Goal: Transaction & Acquisition: Book appointment/travel/reservation

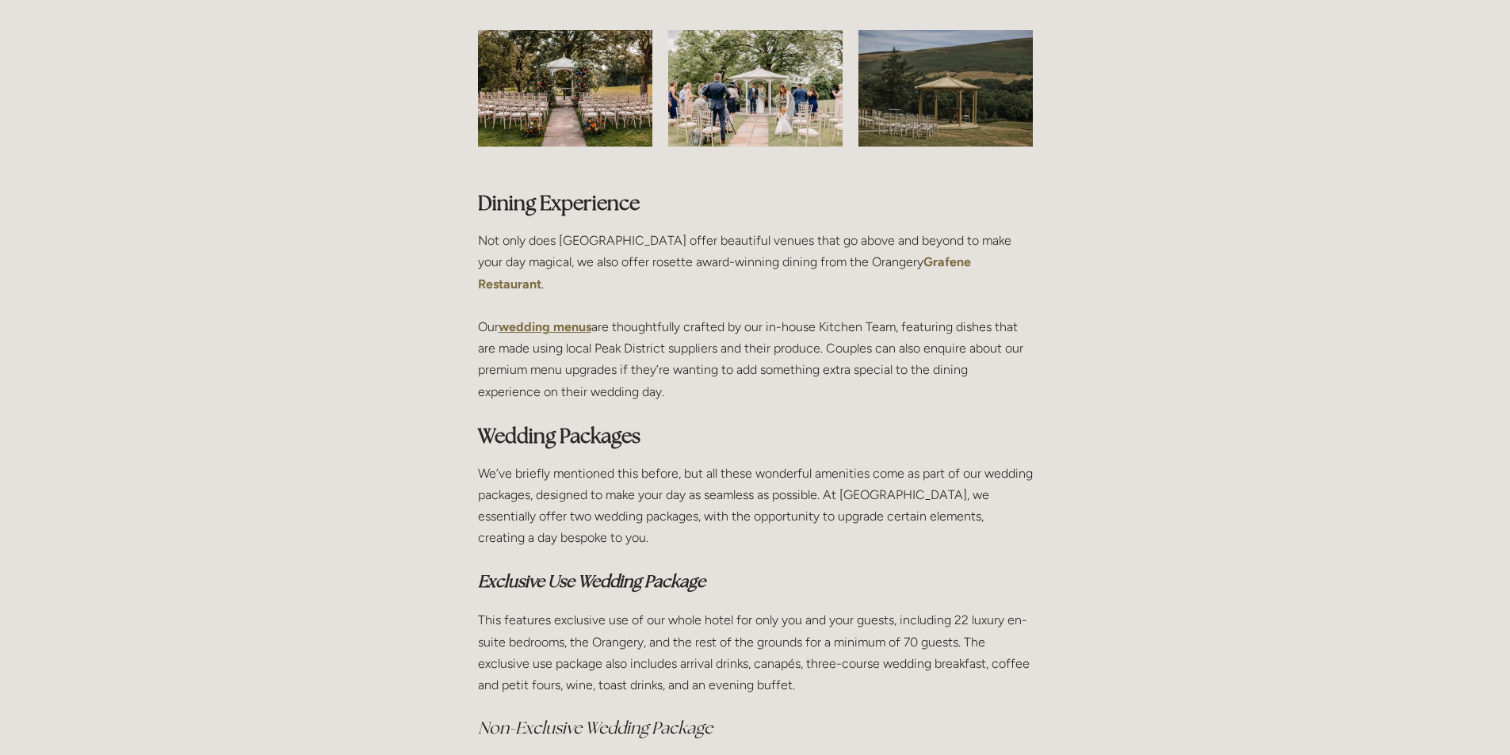
scroll to position [3488, 0]
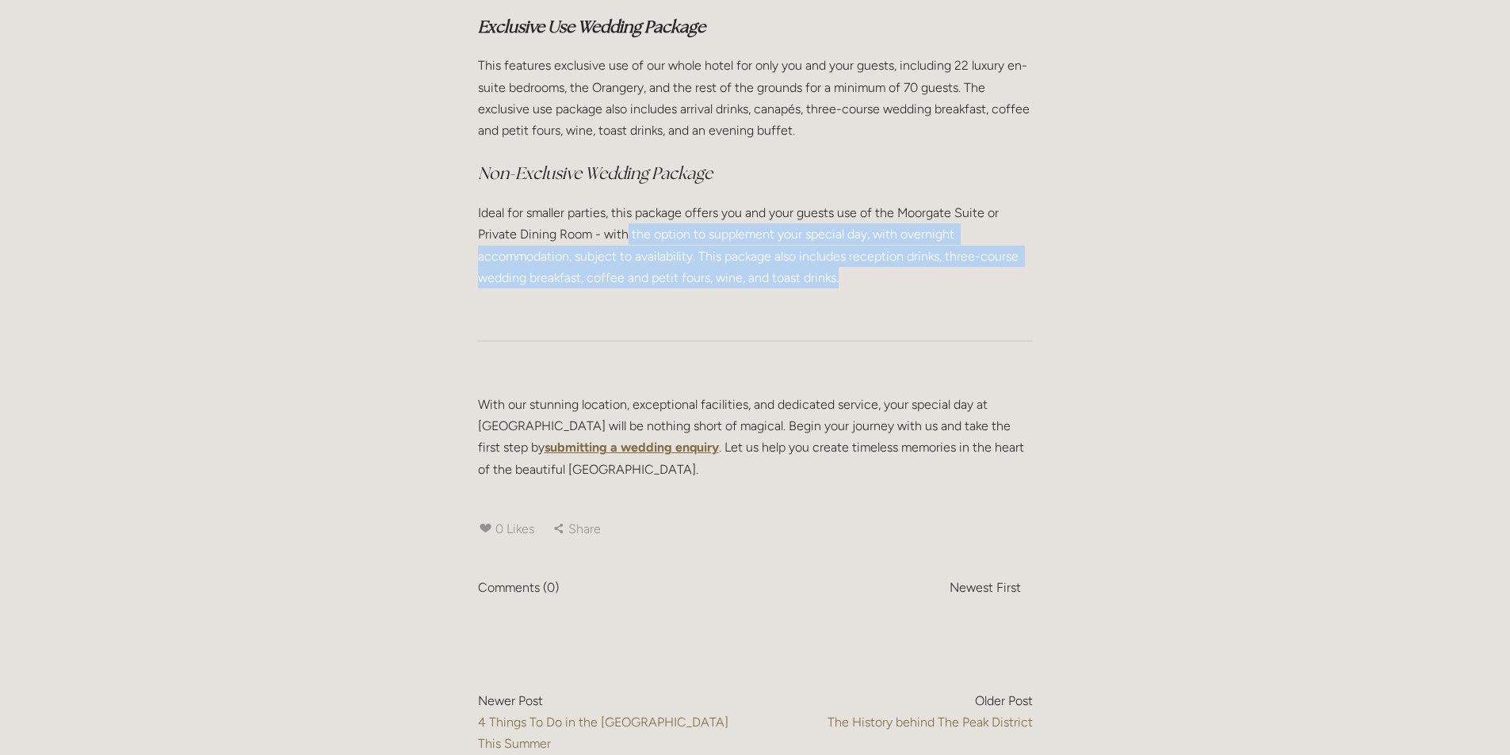
drag, startPoint x: 885, startPoint y: 208, endPoint x: 630, endPoint y: 191, distance: 255.9
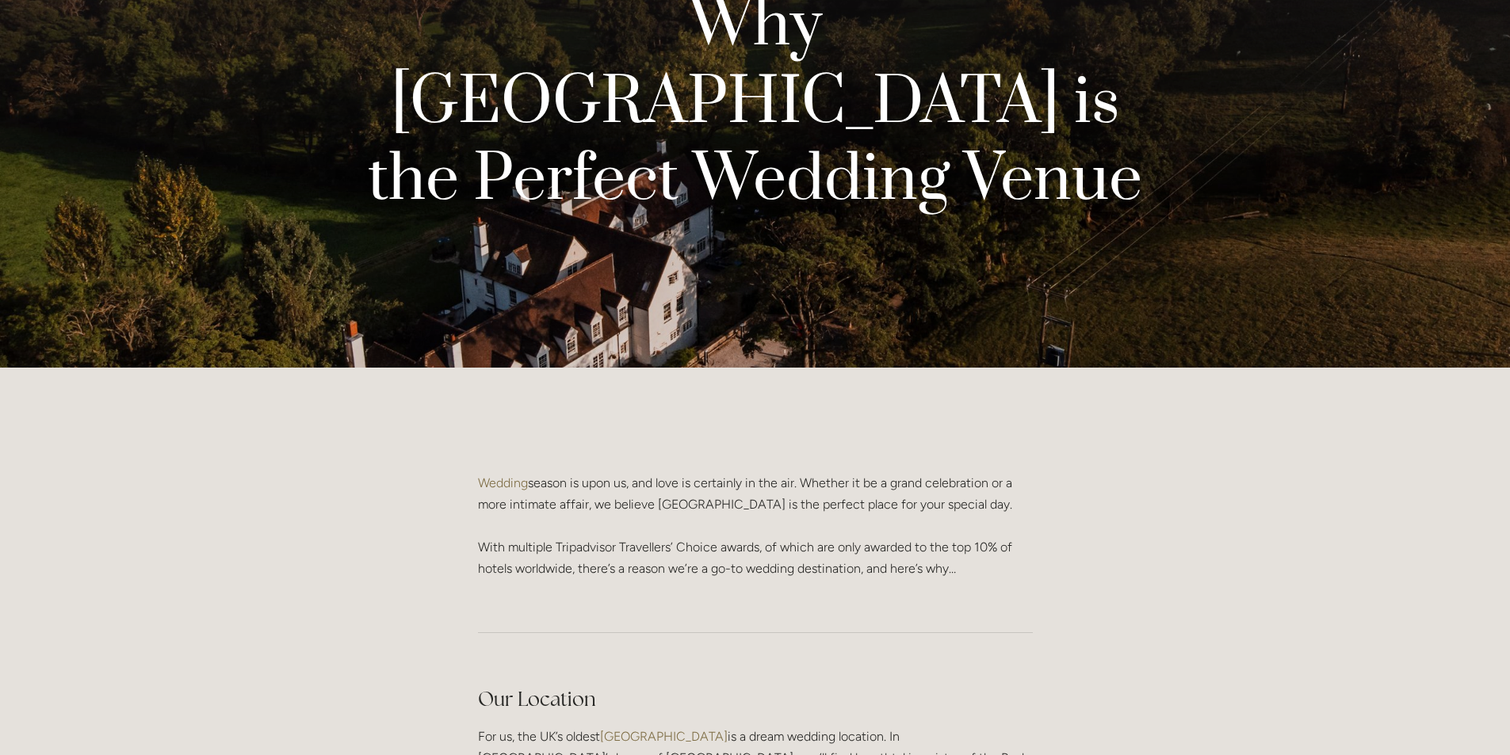
scroll to position [0, 0]
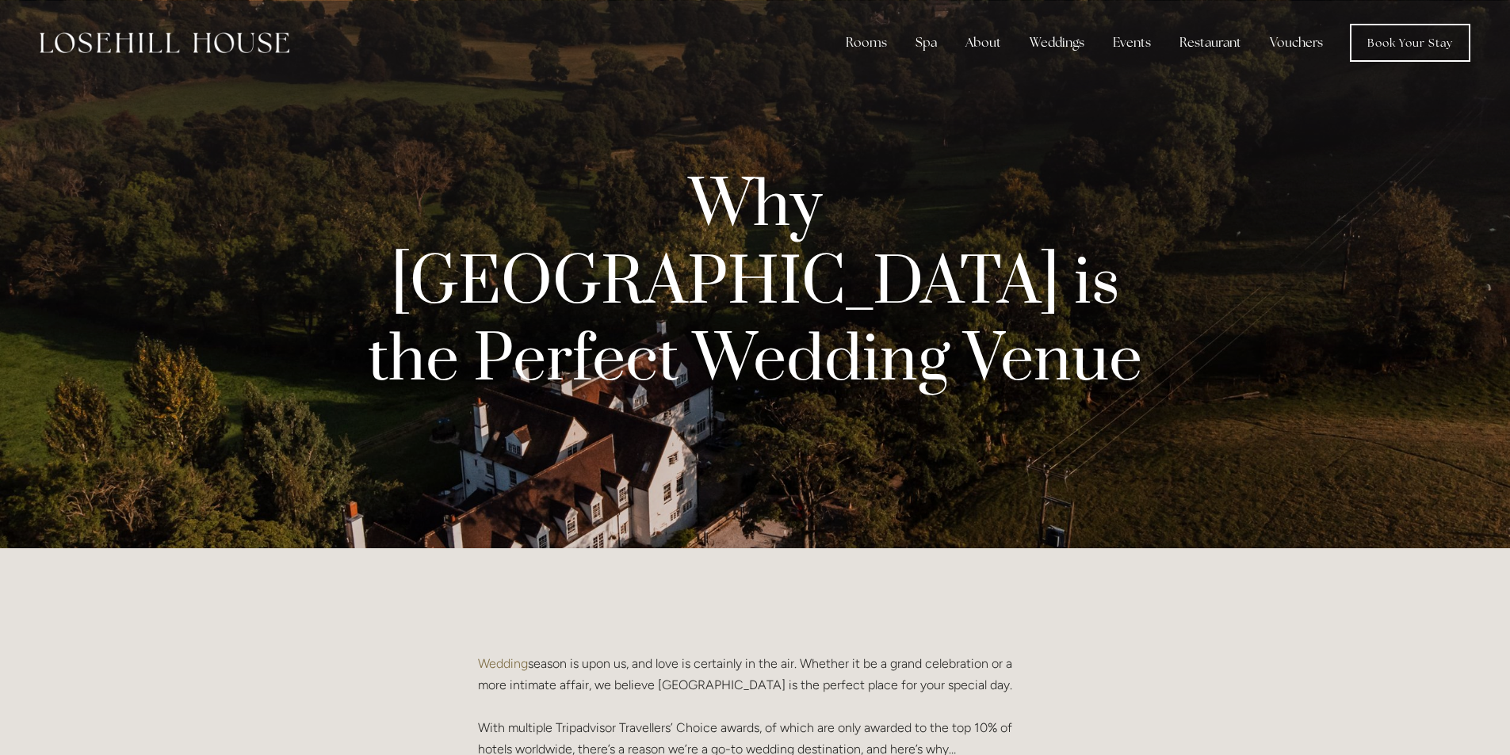
drag, startPoint x: 762, startPoint y: 374, endPoint x: 476, endPoint y: 602, distance: 365.0
copy div "Loremip dolors am cons ad, eli sedd ei temporinc ut lab etd. Magnaal en ad m ve…"
click at [1038, 50] on div "Weddings" at bounding box center [1057, 43] width 80 height 32
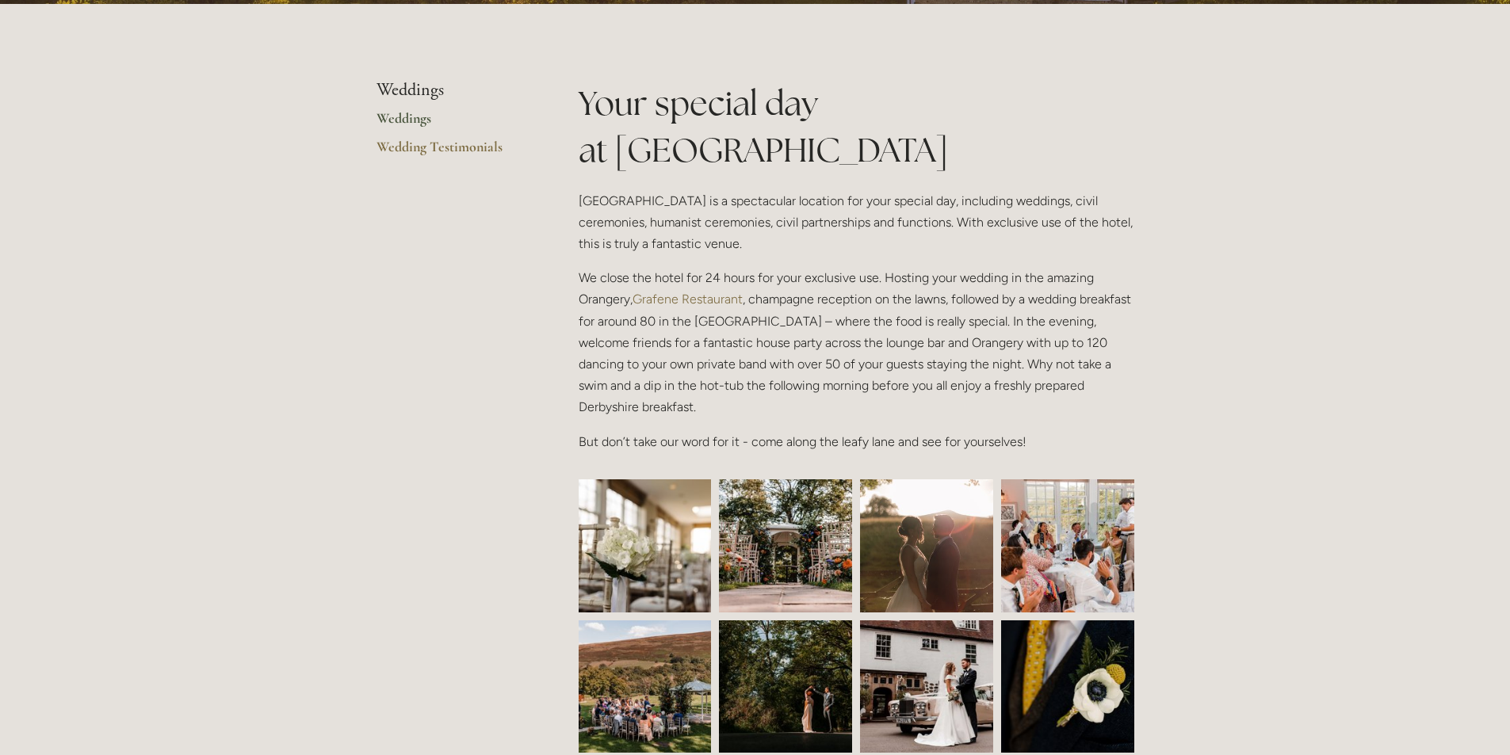
scroll to position [317, 0]
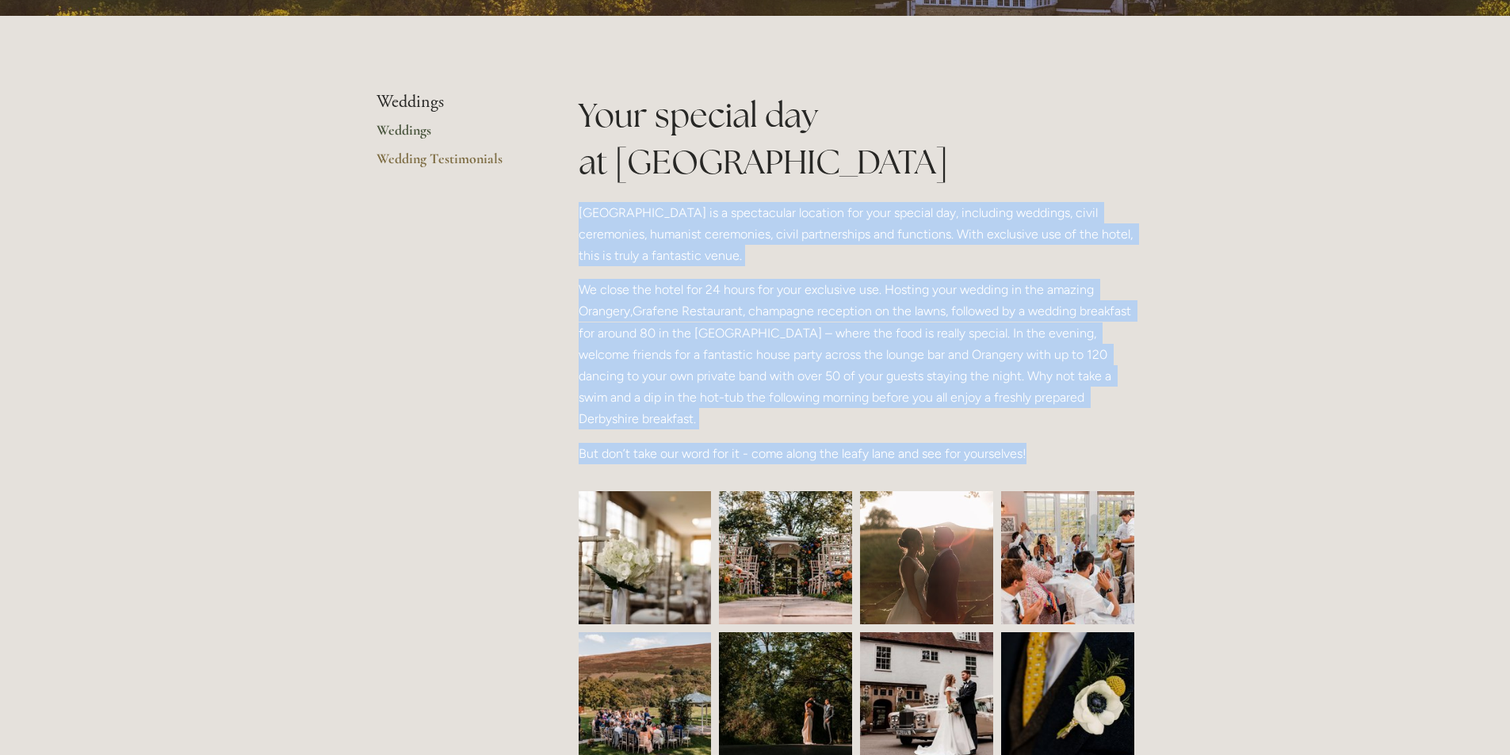
drag, startPoint x: 577, startPoint y: 211, endPoint x: 1056, endPoint y: 454, distance: 537.1
click at [1056, 454] on div "Your special day at Losehill Losehill House is a spectacular location for your …" at bounding box center [856, 285] width 583 height 386
copy div "Losehill House is a spectacular location for your special day, including weddin…"
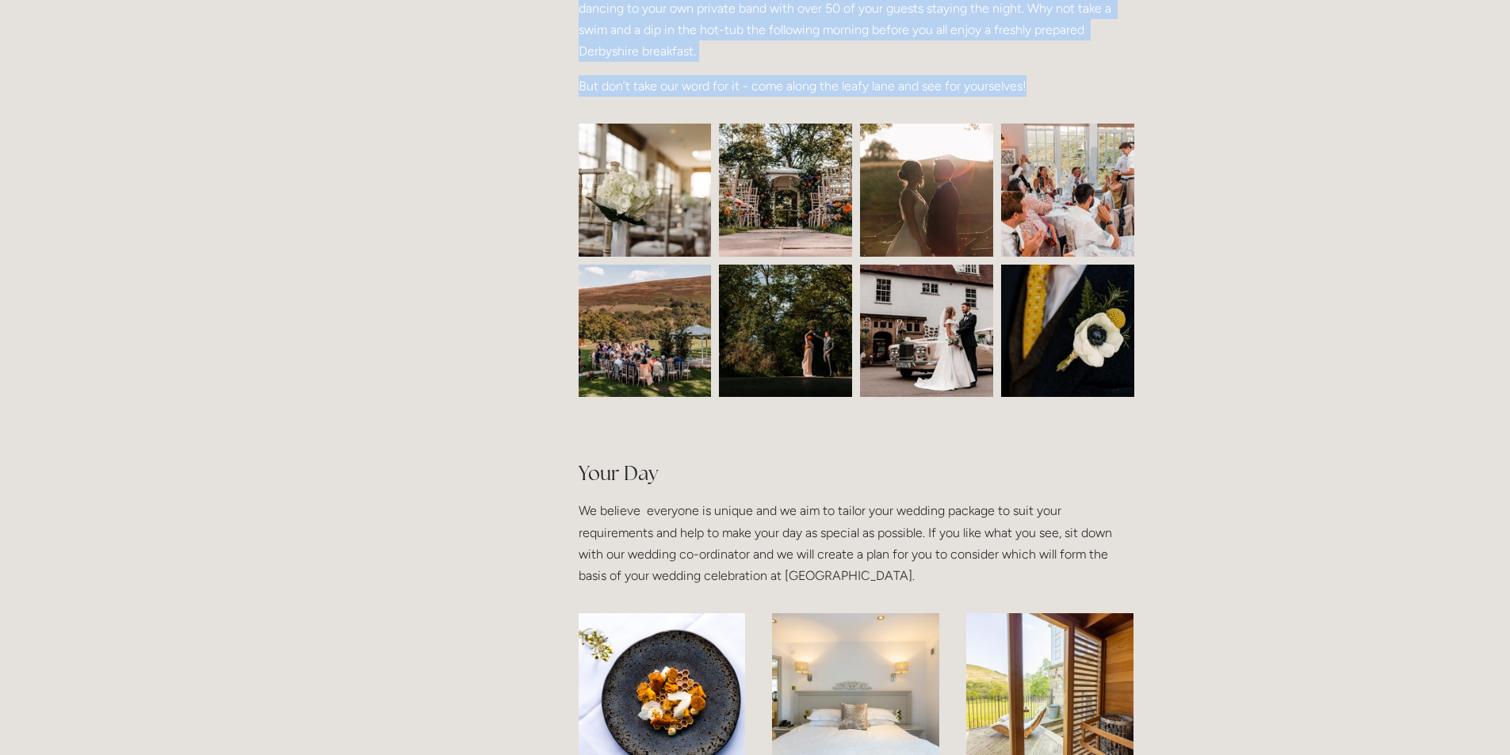
scroll to position [713, 0]
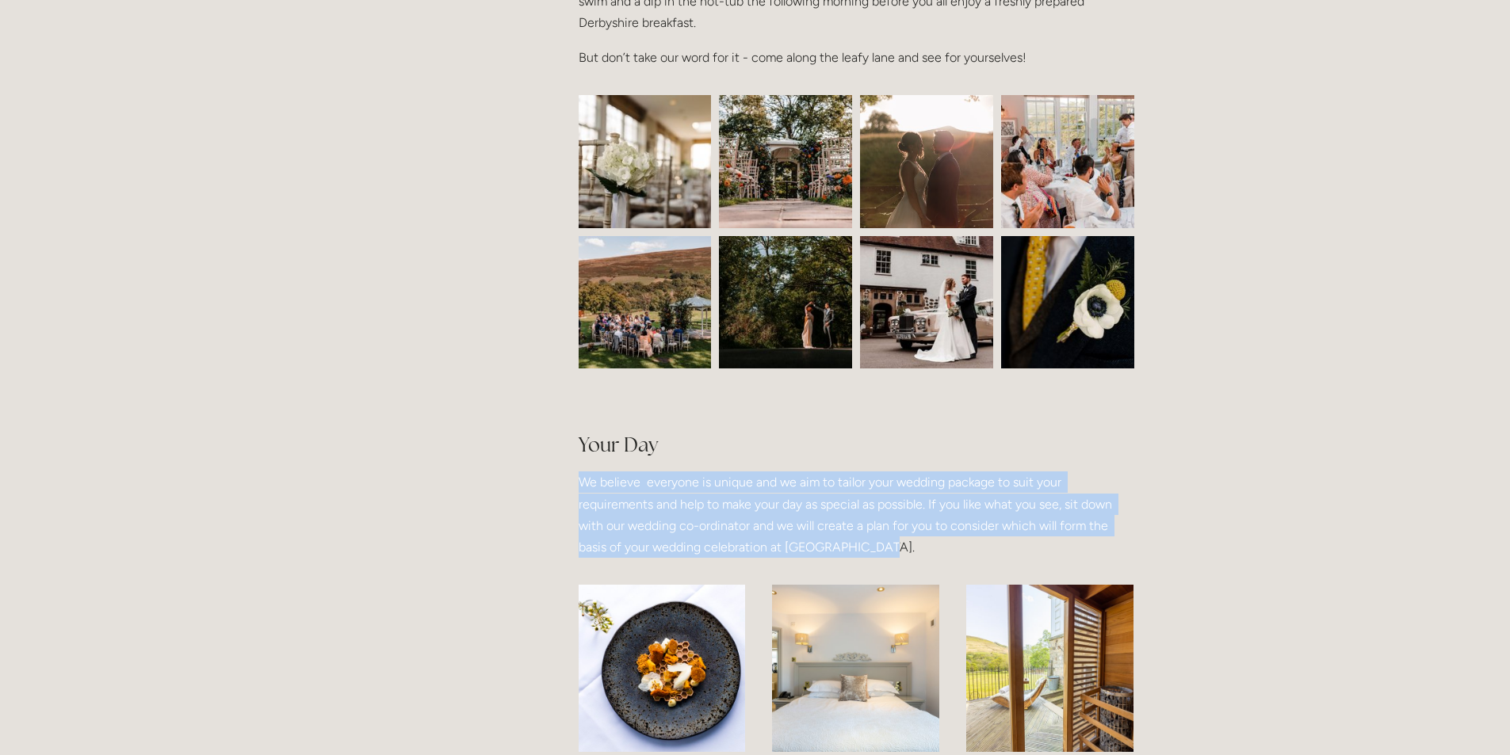
drag, startPoint x: 577, startPoint y: 482, endPoint x: 888, endPoint y: 559, distance: 320.1
click at [888, 559] on div "Your Day We believe everyone is unique and we aim to tailor your wedding packag…" at bounding box center [856, 481] width 583 height 182
copy p "We believe everyone is unique and we aim to tailor your wedding package to suit…"
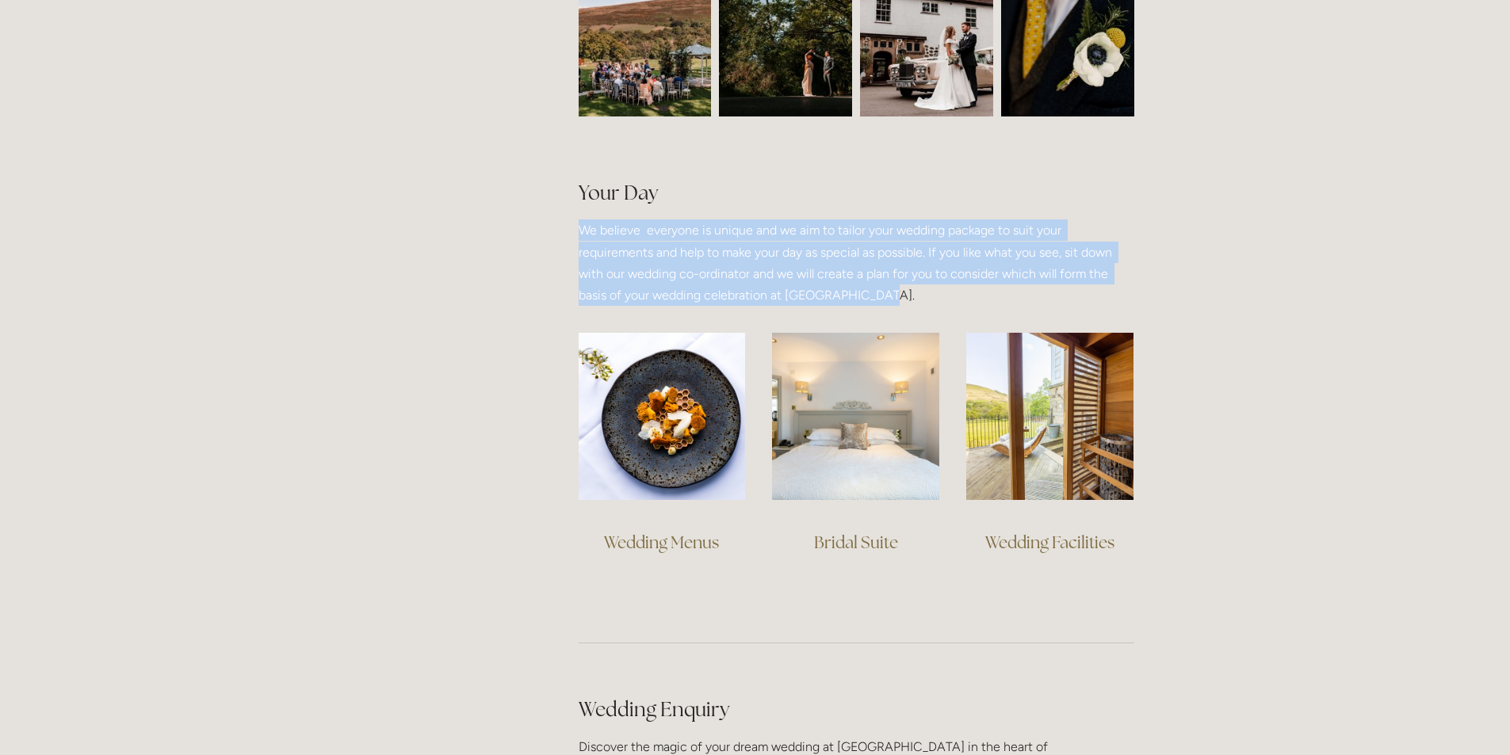
scroll to position [555, 0]
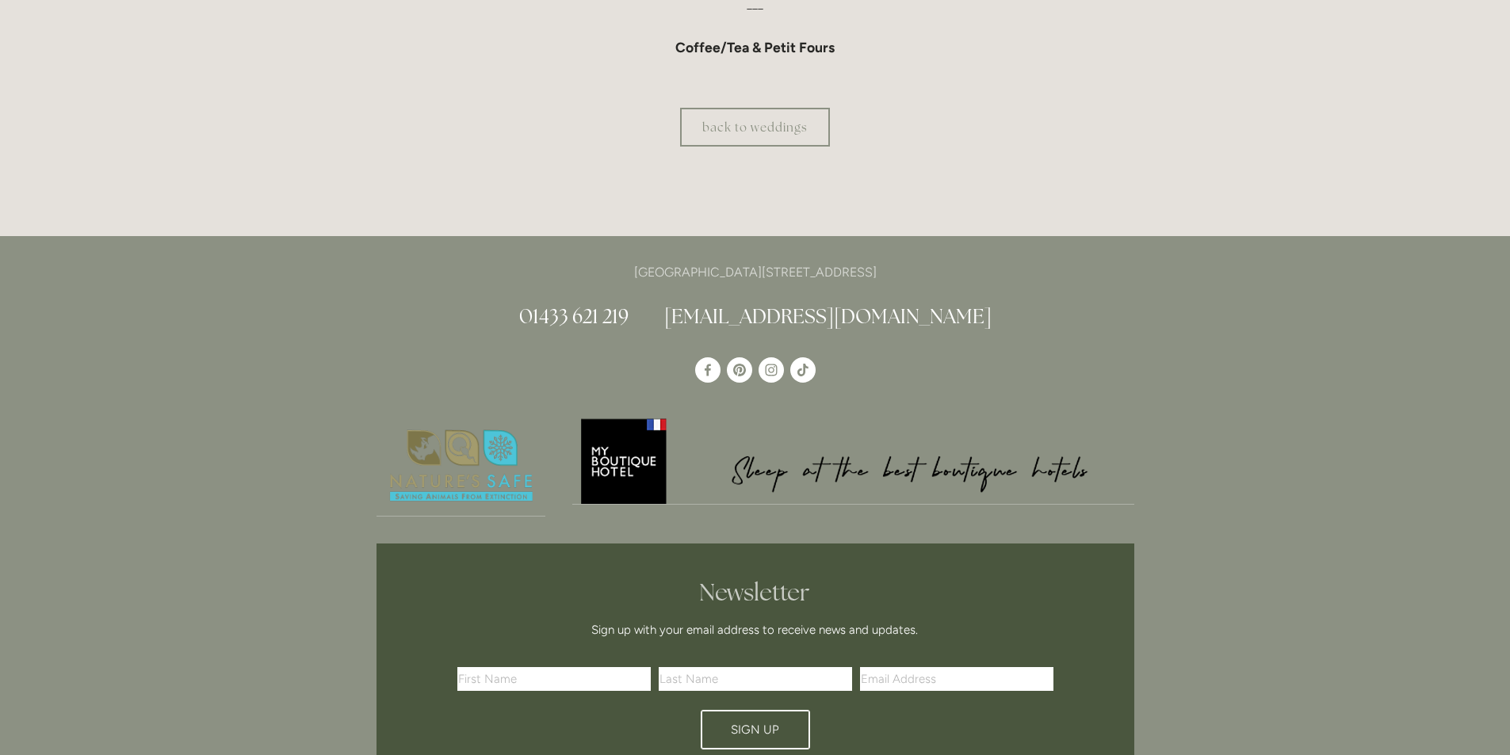
scroll to position [1903, 0]
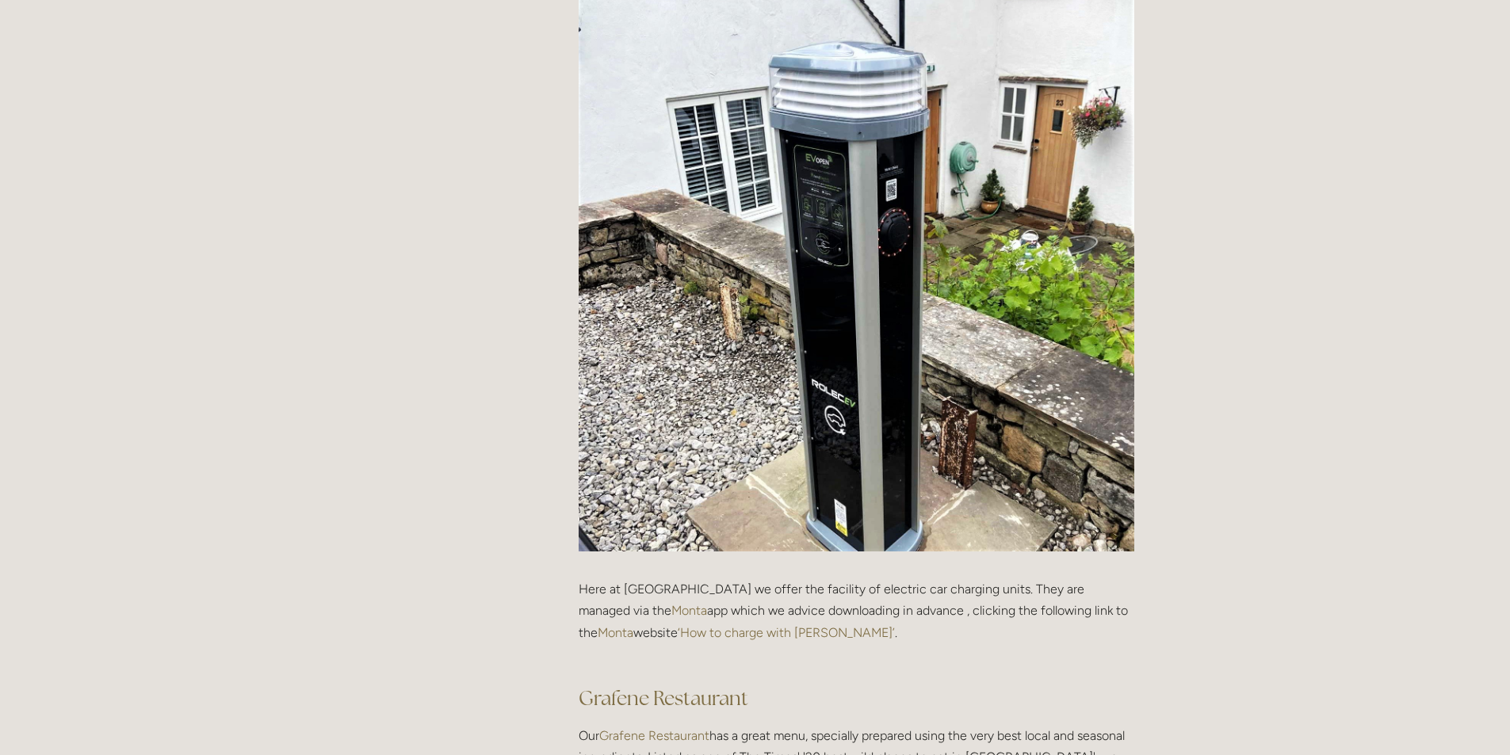
scroll to position [2140, 0]
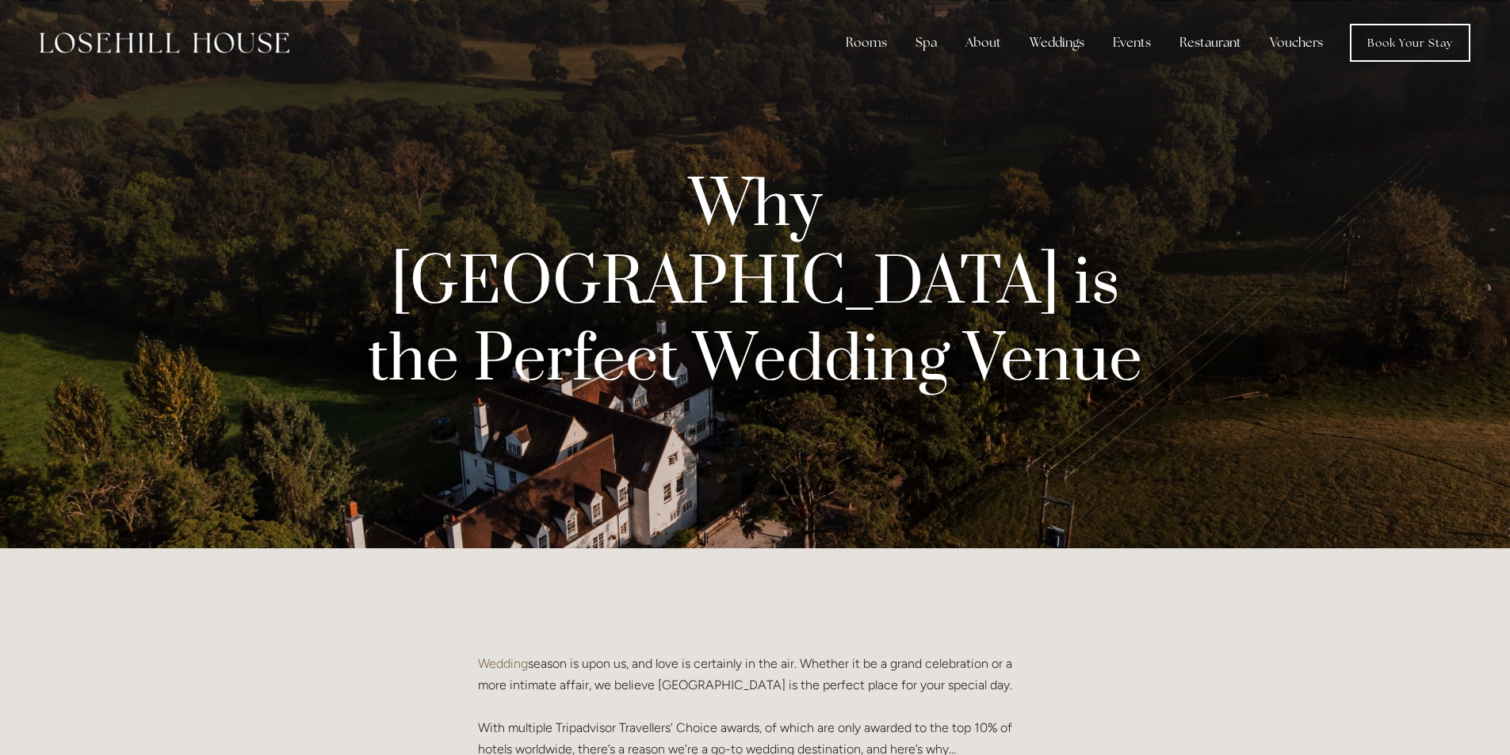
drag, startPoint x: 652, startPoint y: 300, endPoint x: 477, endPoint y: 604, distance: 350.1
copy div "Wedding season is upon us, and love is certainly in the air. Whether it be a gr…"
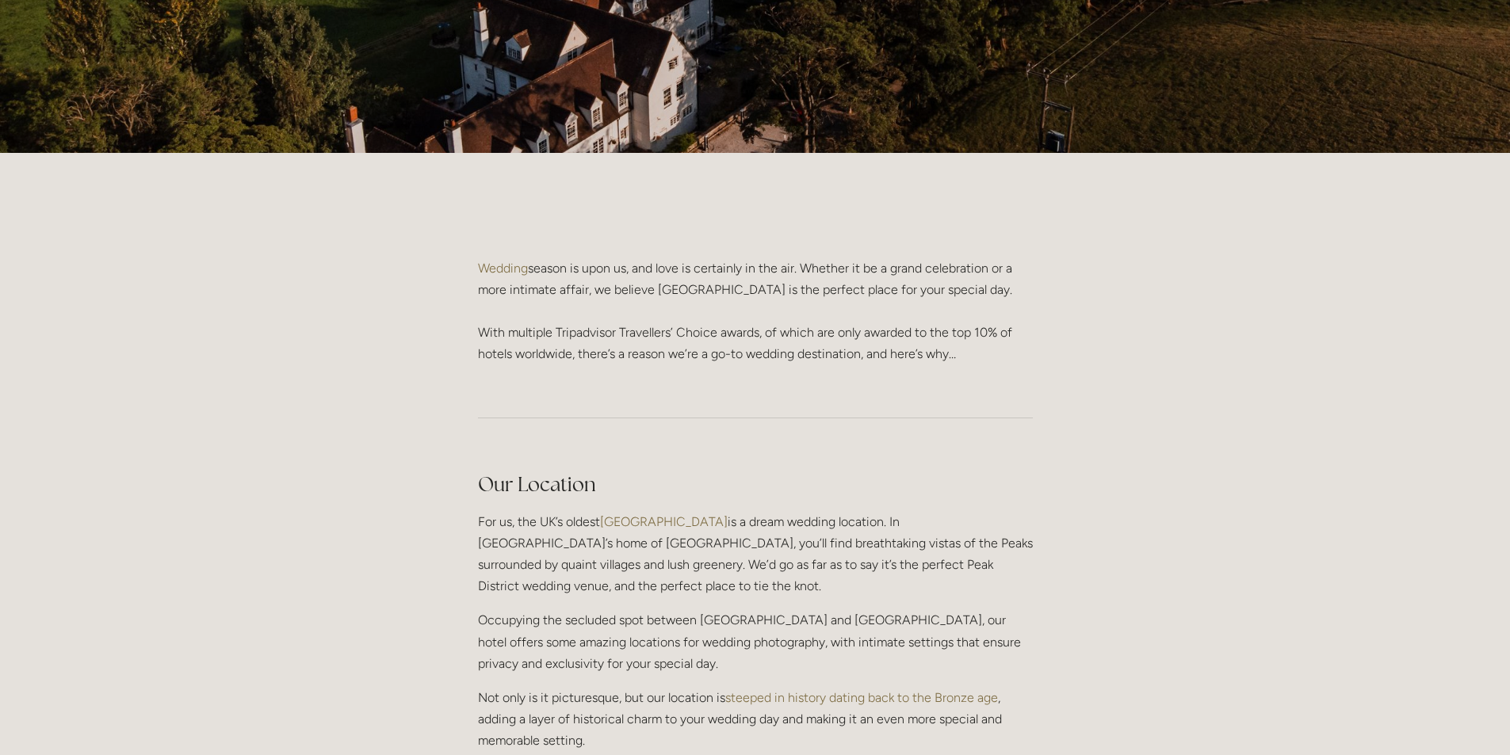
scroll to position [396, 0]
click at [646, 609] on p "Occupying the secluded spot between Lose Hill and Win Hill, our hotel offers so…" at bounding box center [755, 641] width 555 height 65
drag, startPoint x: 669, startPoint y: 687, endPoint x: 461, endPoint y: 478, distance: 295.4
copy div "For us, the UK’s oldest National Park is a dream wedding location. In Losehill’…"
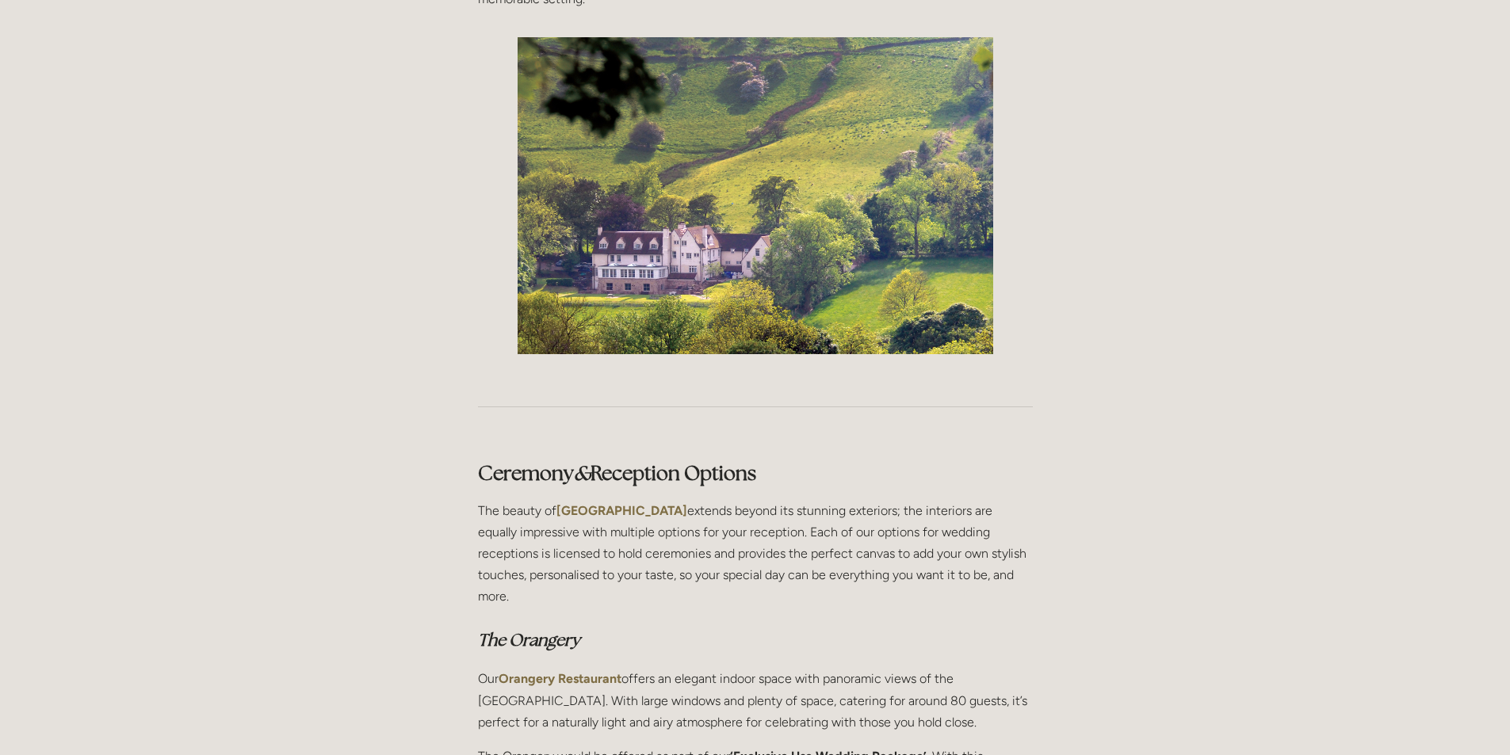
scroll to position [1268, 0]
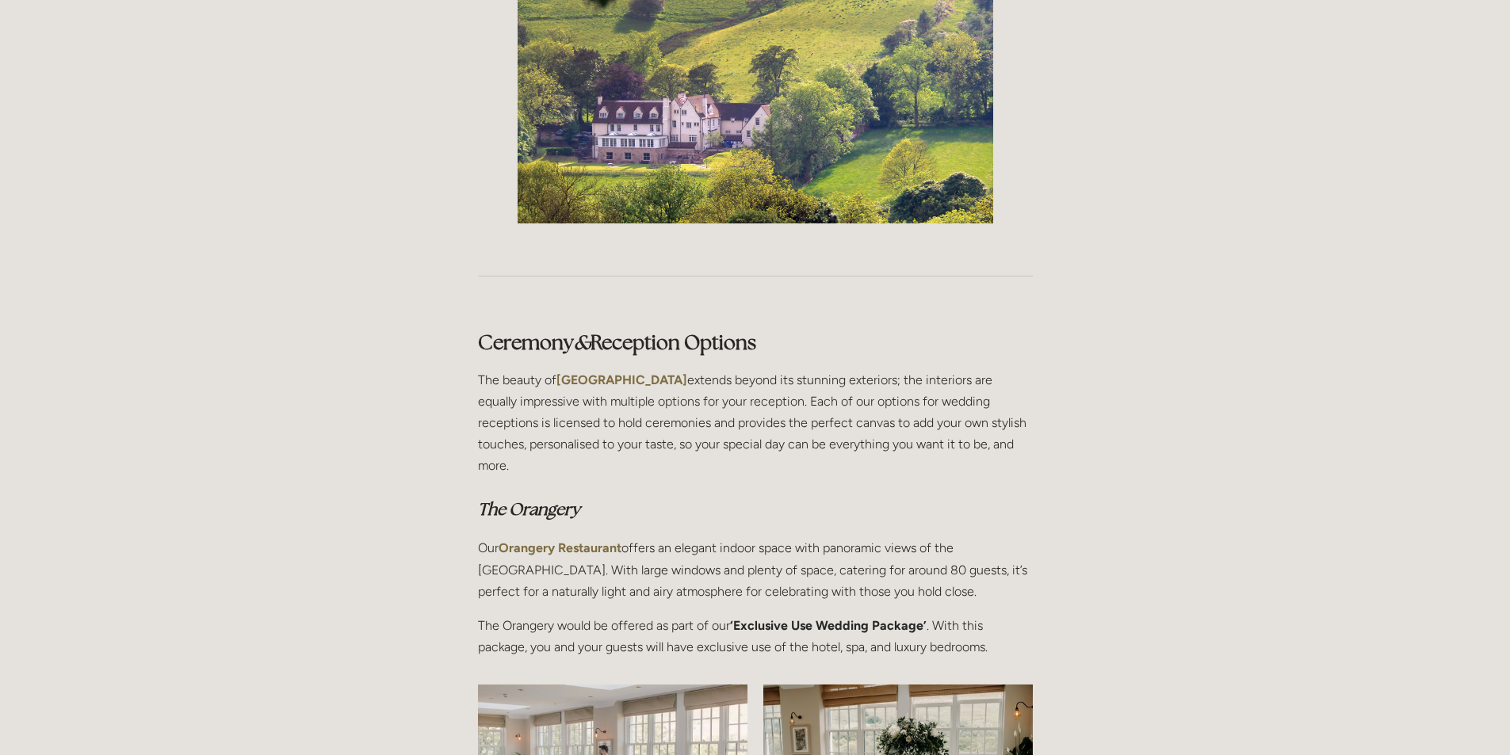
drag, startPoint x: 476, startPoint y: 277, endPoint x: 1034, endPoint y: 557, distance: 624.3
click at [1034, 557] on div "Ceremony & Reception Options The beauty of Losehill House extends beyond its st…" at bounding box center [756, 494] width 582 height 357
copy div "Ceremony & Reception Options The beauty of Losehill House extends beyond its st…"
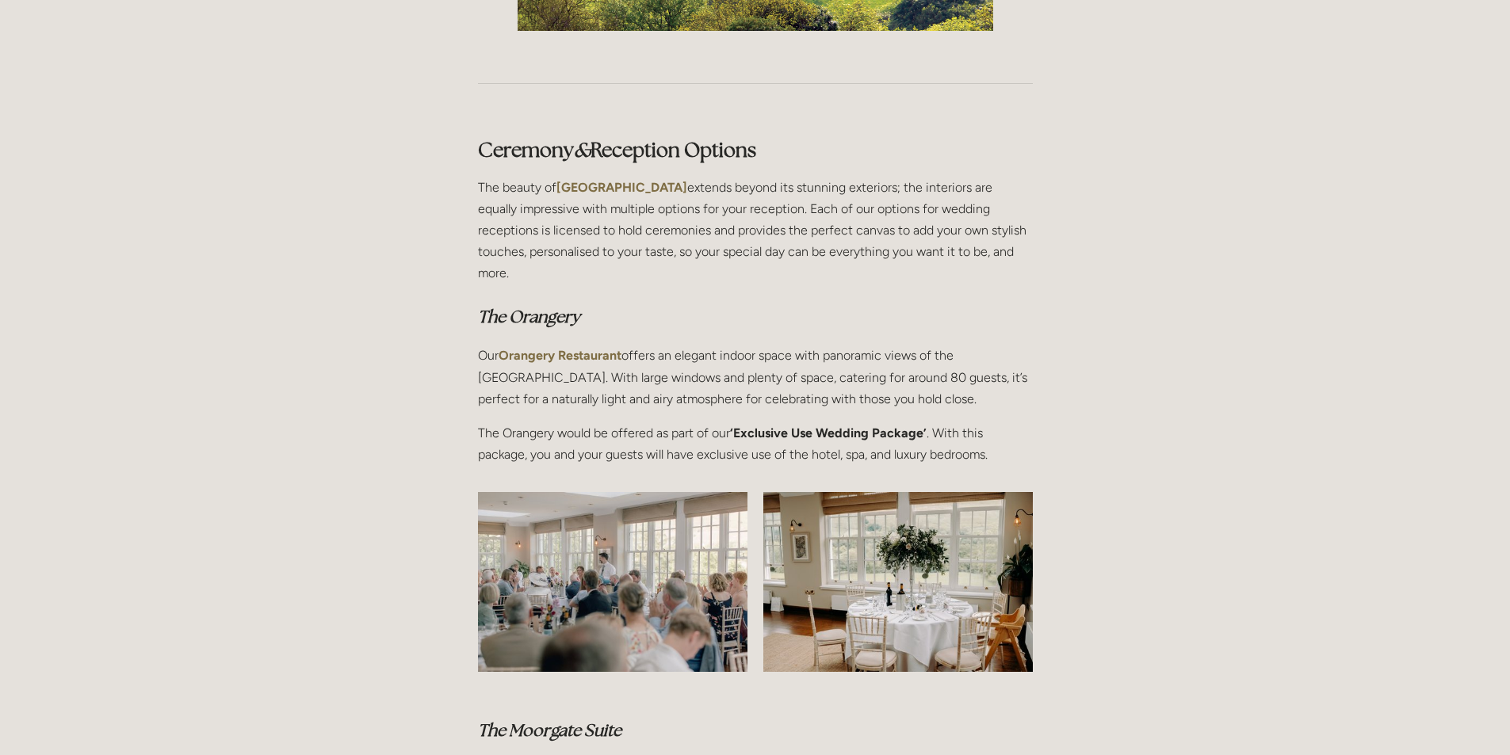
scroll to position [1744, 0]
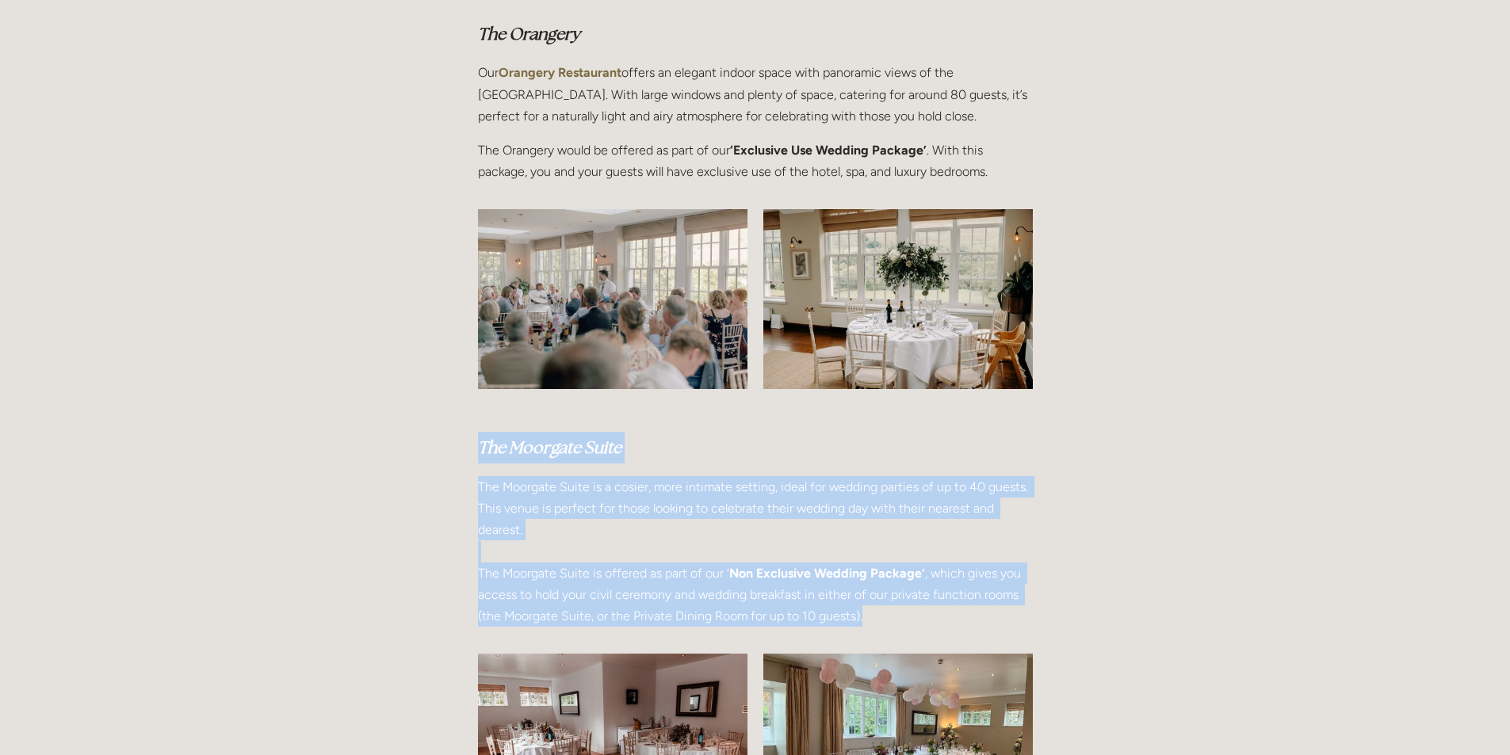
drag, startPoint x: 482, startPoint y: 349, endPoint x: 1055, endPoint y: 539, distance: 603.9
click at [1055, 539] on main "Guest User 28 June 2024 Why Losehill House Hotel is the Perfect Wedding Venue G…" at bounding box center [755, 690] width 809 height 3771
copy div "The Moorgate Suite The Moorgate Suite is a cosier, more intimate setting, ideal…"
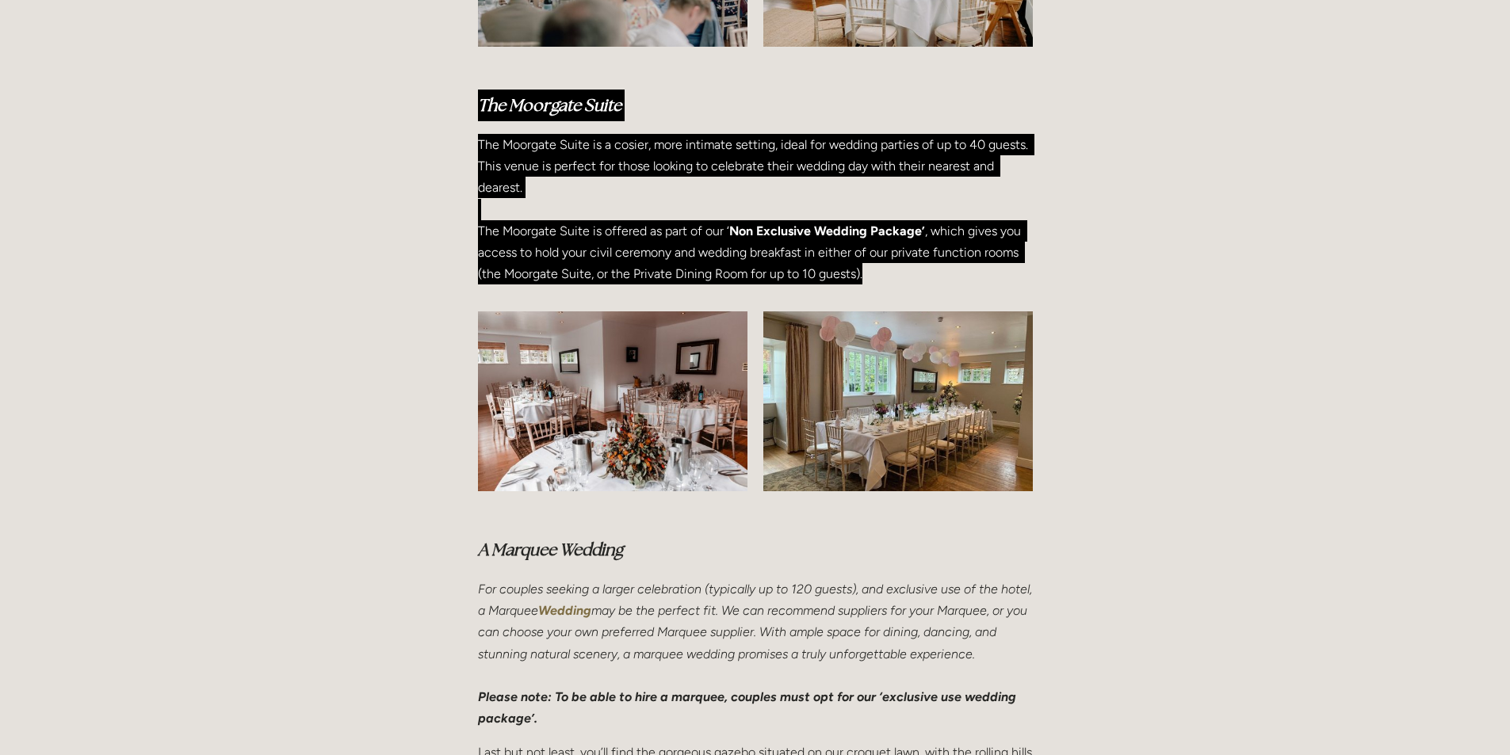
scroll to position [2378, 0]
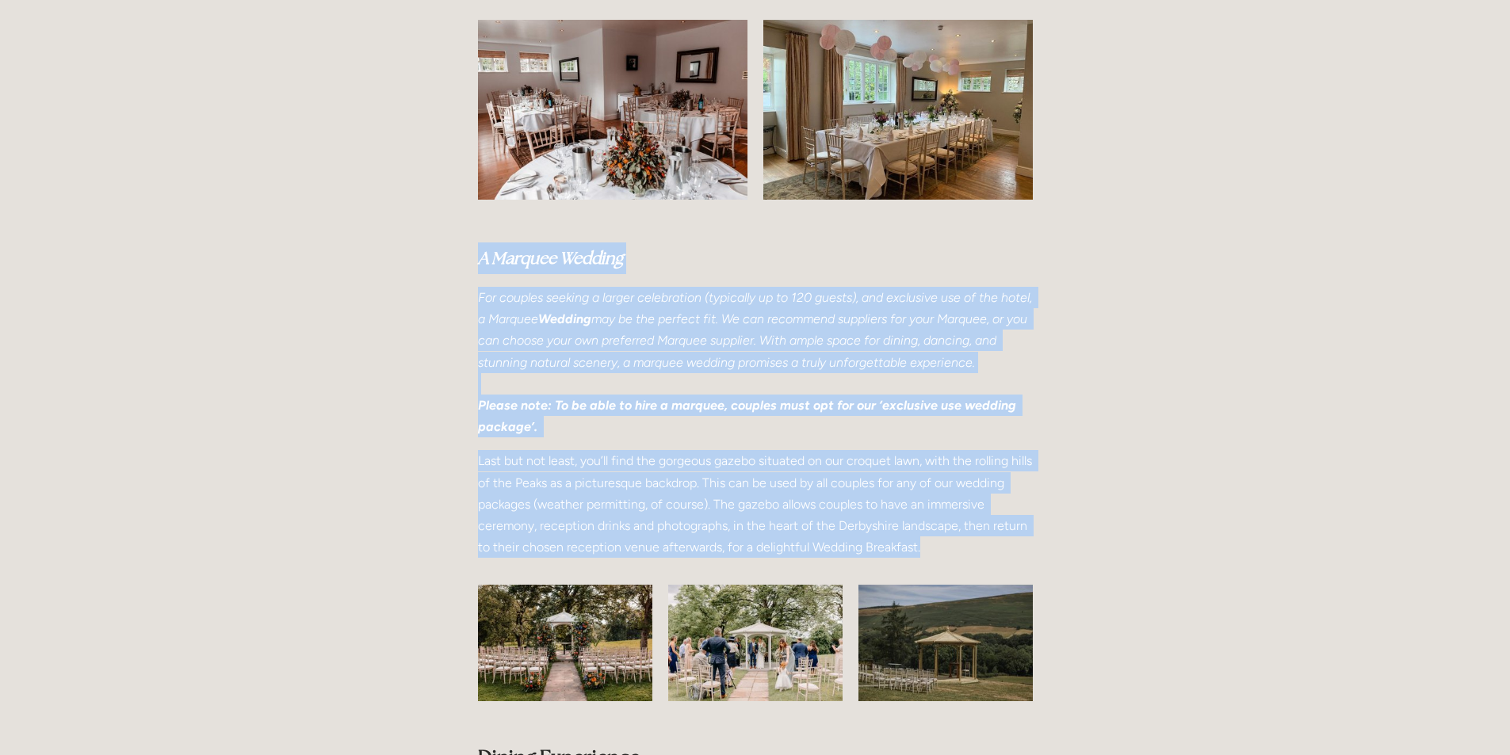
drag, startPoint x: 479, startPoint y: 169, endPoint x: 935, endPoint y: 467, distance: 544.6
click at [935, 467] on div "A Marquee Wedding For couples seeking a larger celebration (typically up to 120…" at bounding box center [755, 401] width 555 height 316
copy div "A Marquee Wedding For couples seeking a larger celebration (typically up to 120…"
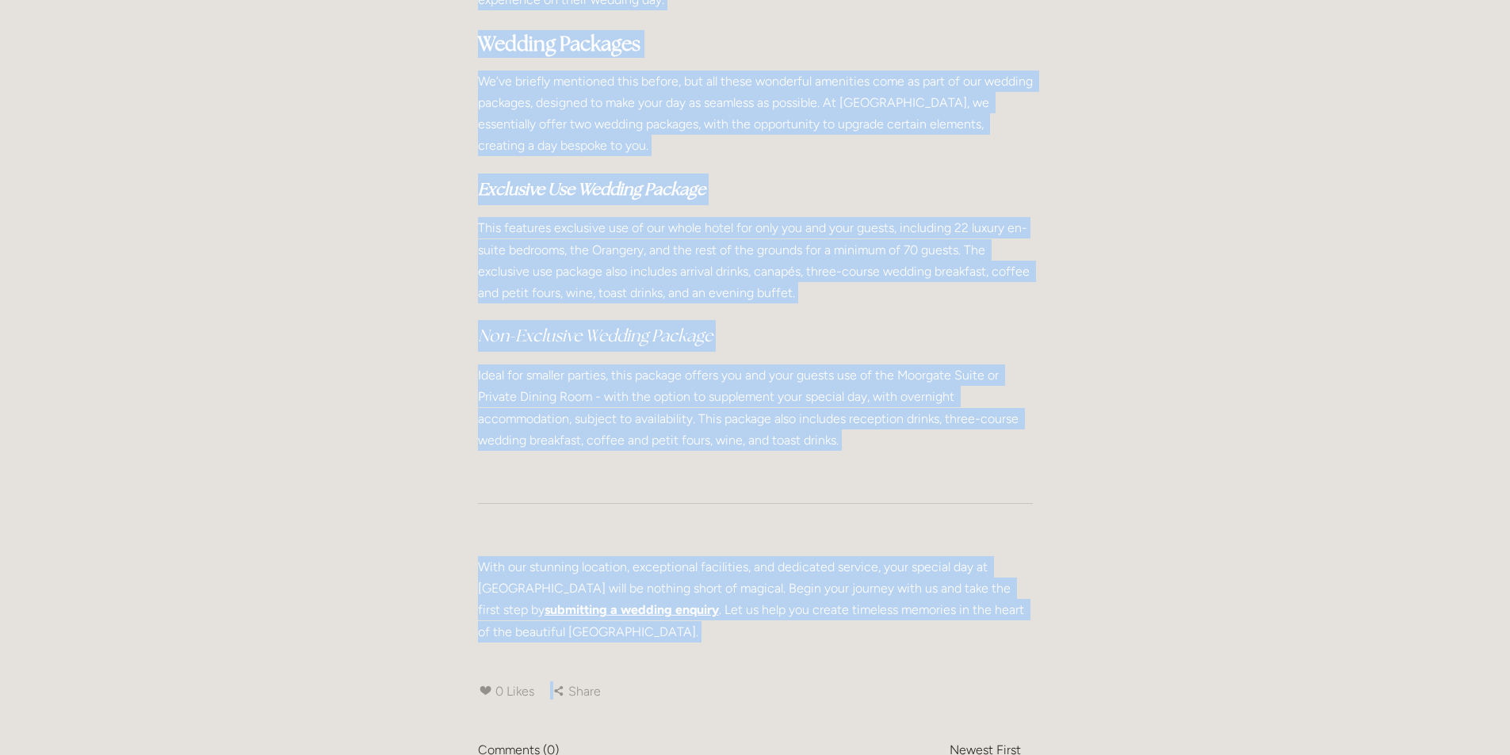
scroll to position [3330, 0]
drag, startPoint x: 477, startPoint y: 269, endPoint x: 814, endPoint y: 519, distance: 419.8
copy div "Dining Experience Not only does Losehill House Hotel offer beautiful venues tha…"
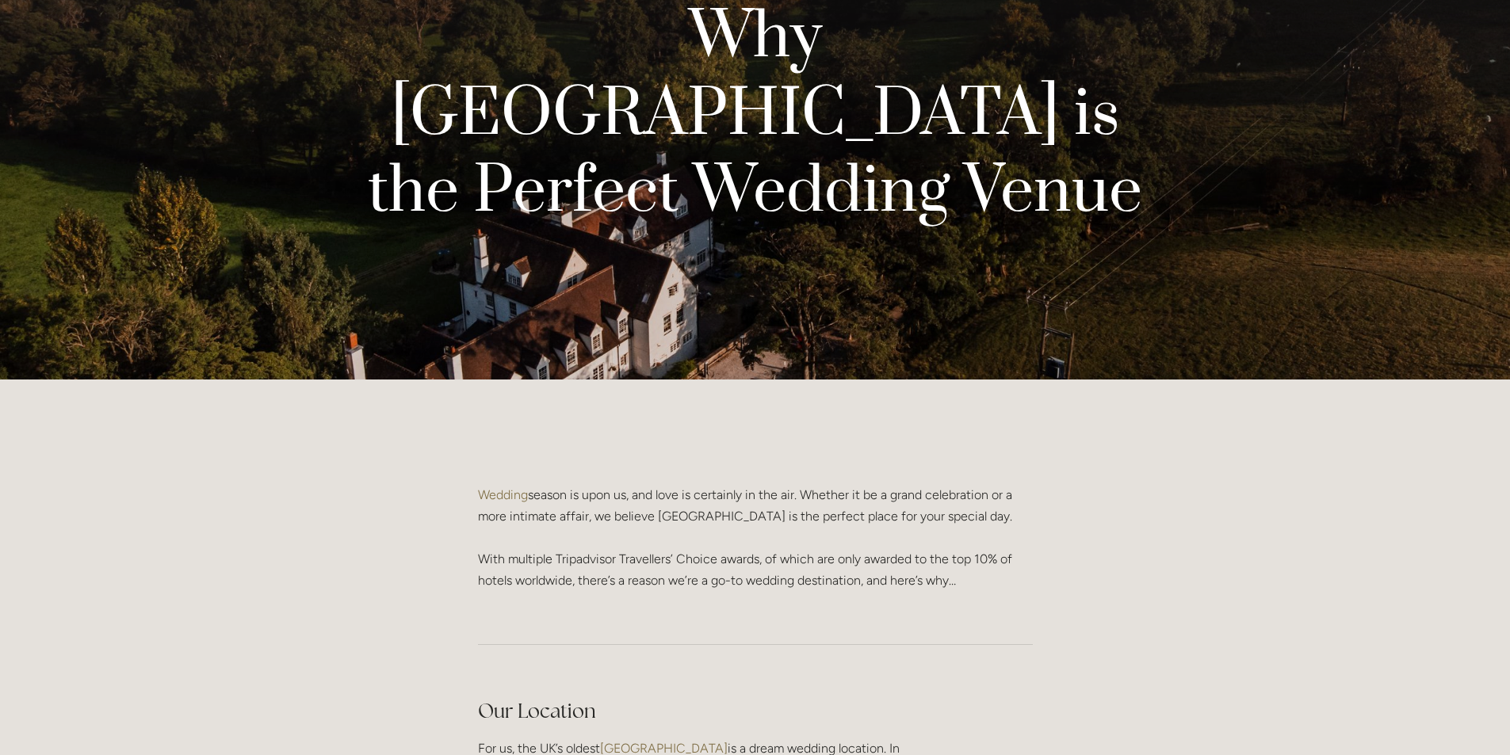
scroll to position [0, 0]
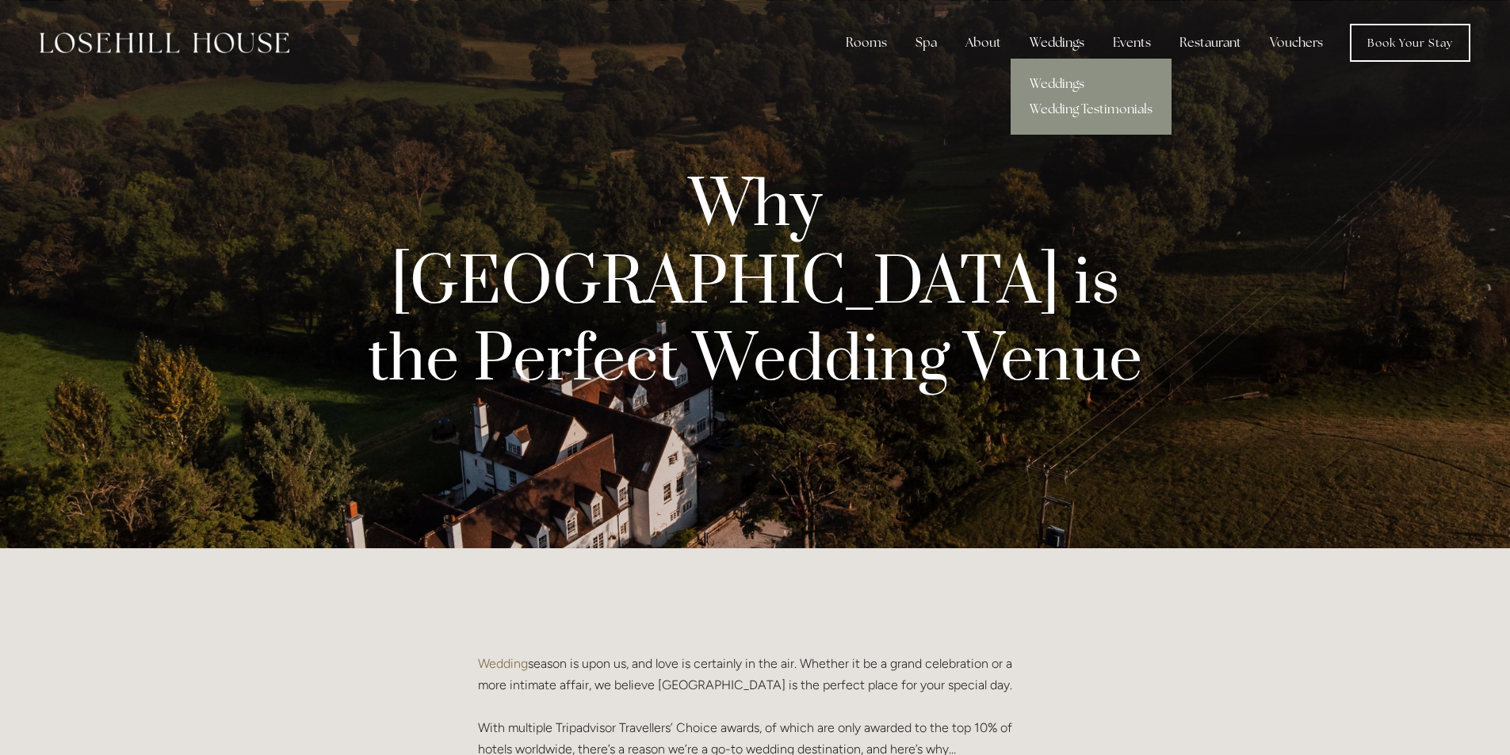
click at [1043, 51] on div "Weddings" at bounding box center [1057, 43] width 80 height 32
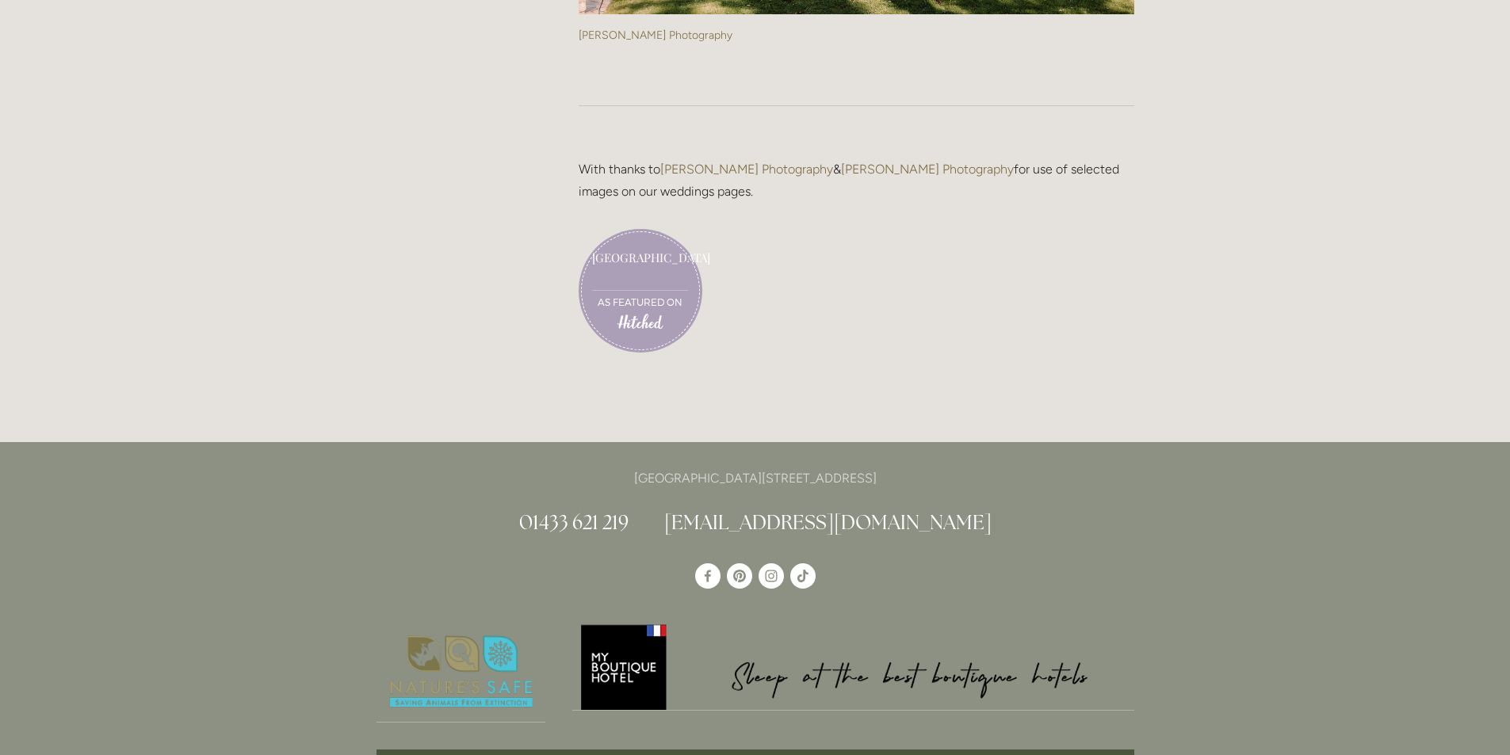
scroll to position [4360, 0]
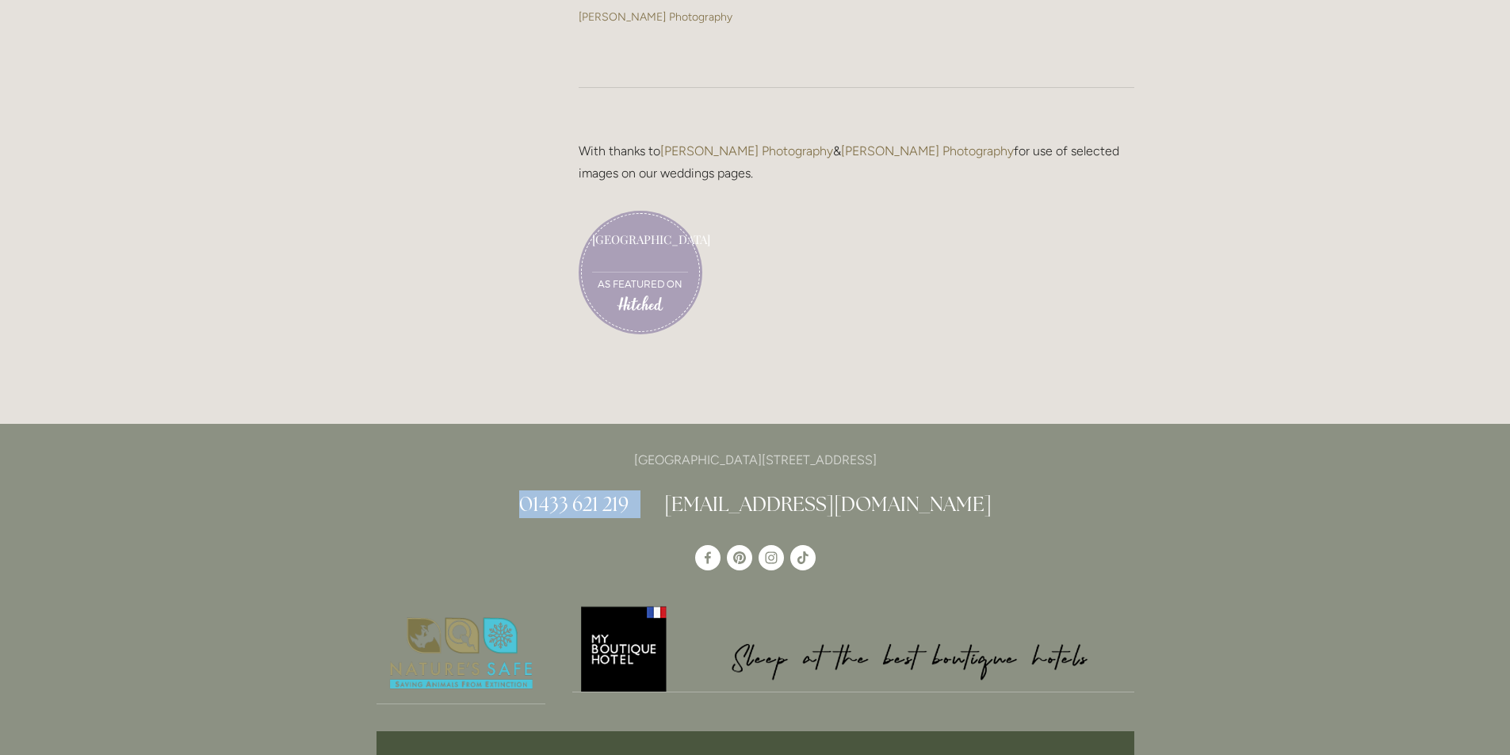
drag, startPoint x: 695, startPoint y: 500, endPoint x: 572, endPoint y: 501, distance: 122.9
click at [572, 501] on h2 "01433 621 219 [EMAIL_ADDRESS][DOMAIN_NAME]" at bounding box center [756, 505] width 758 height 28
copy h2 "01433 621 219"
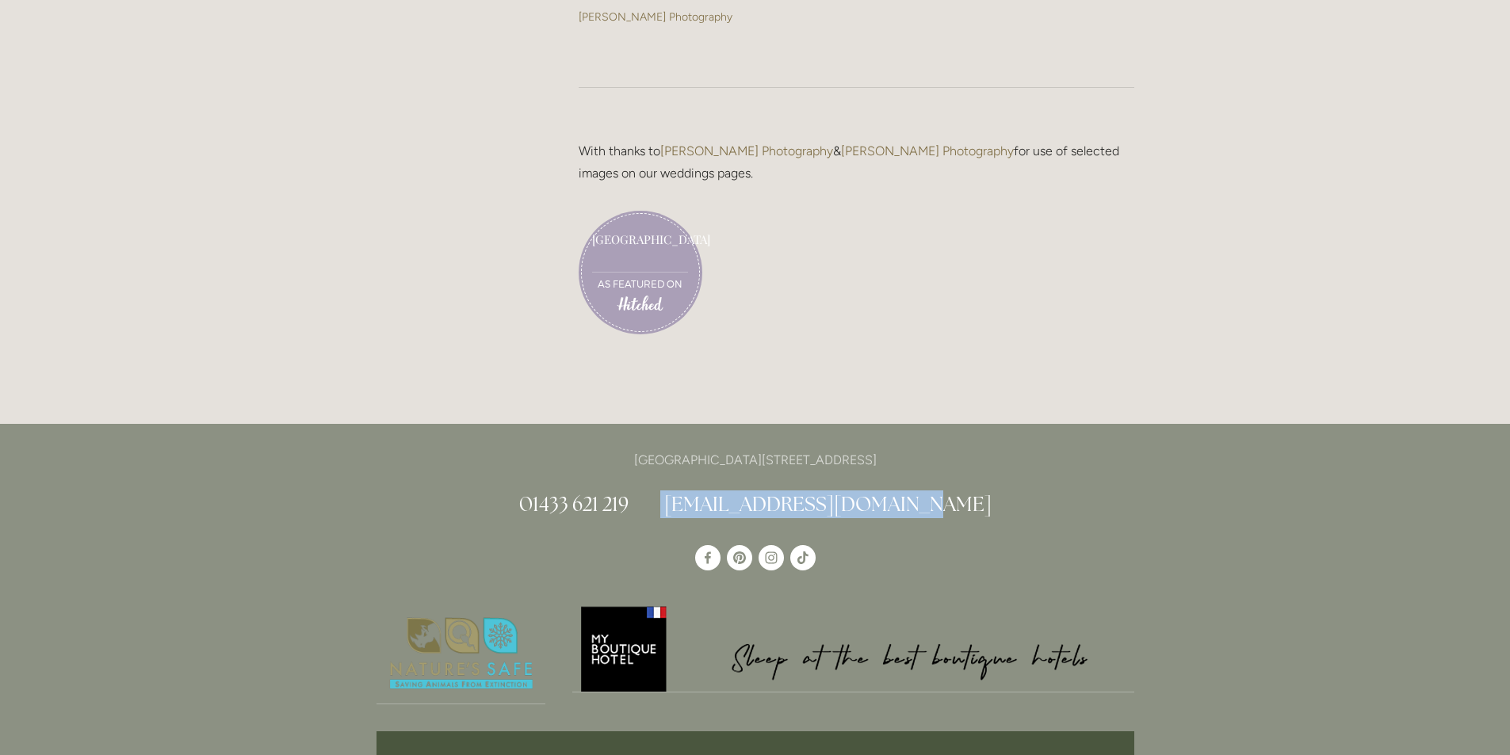
drag, startPoint x: 1016, startPoint y: 514, endPoint x: 715, endPoint y: 502, distance: 300.7
click at [715, 502] on h2 "01433 621 219 [EMAIL_ADDRESS][DOMAIN_NAME]" at bounding box center [756, 505] width 758 height 28
copy h2 "[EMAIL_ADDRESS][DOMAIN_NAME]"
